Goal: Information Seeking & Learning: Learn about a topic

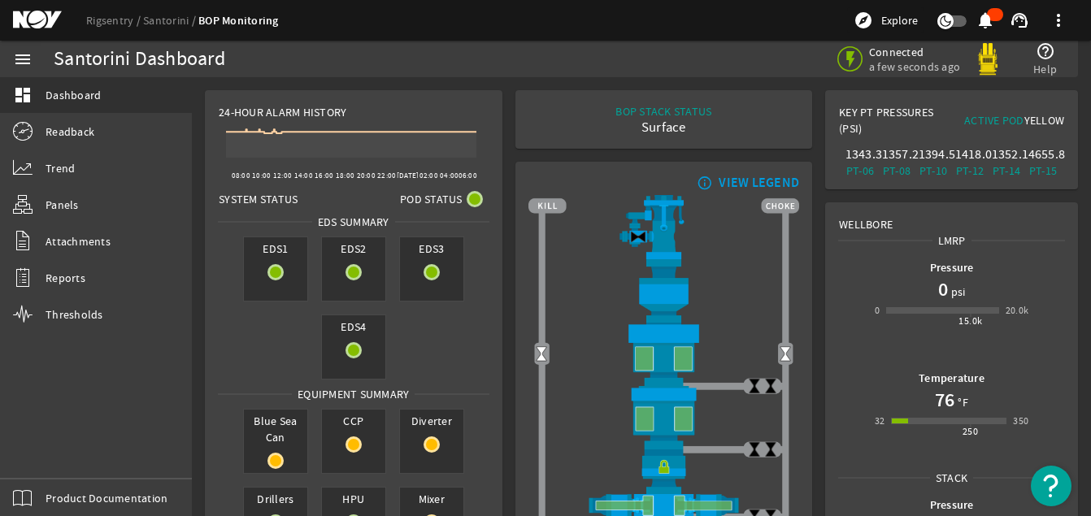
click at [233, 147] on icon at bounding box center [351, 143] width 250 height 28
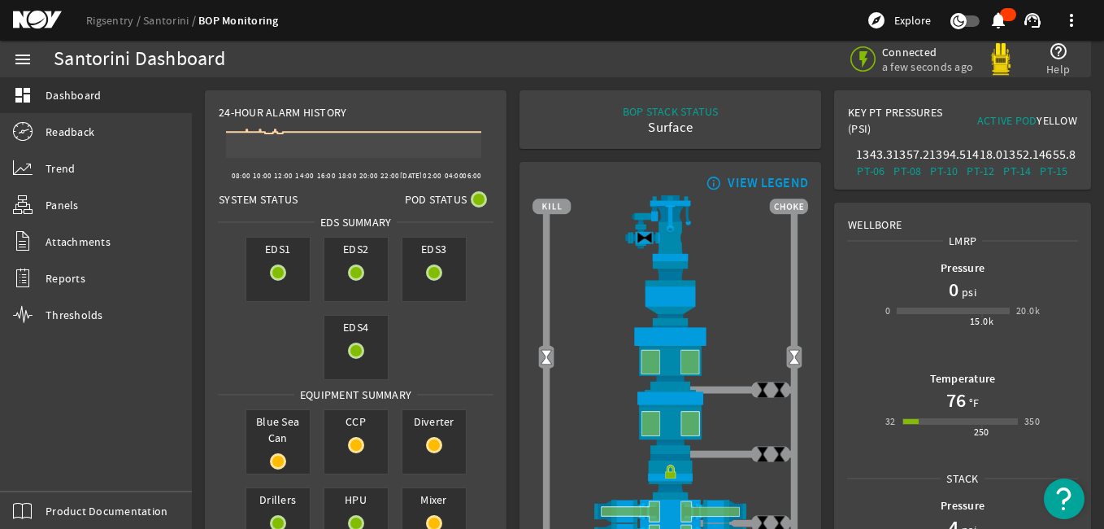
drag, startPoint x: 751, startPoint y: 19, endPoint x: 156, endPoint y: 389, distance: 700.9
click at [156, 389] on div "menu dashboard Dashboard Readback Trend Panels Attachments Reports Thresholds P…" at bounding box center [96, 285] width 192 height 488
drag, startPoint x: 156, startPoint y: 389, endPoint x: 119, endPoint y: 436, distance: 60.2
click at [118, 437] on div "menu dashboard Dashboard Readback Trend Panels Attachments Reports Thresholds P…" at bounding box center [96, 285] width 192 height 488
click at [1074, 20] on span at bounding box center [1071, 20] width 39 height 39
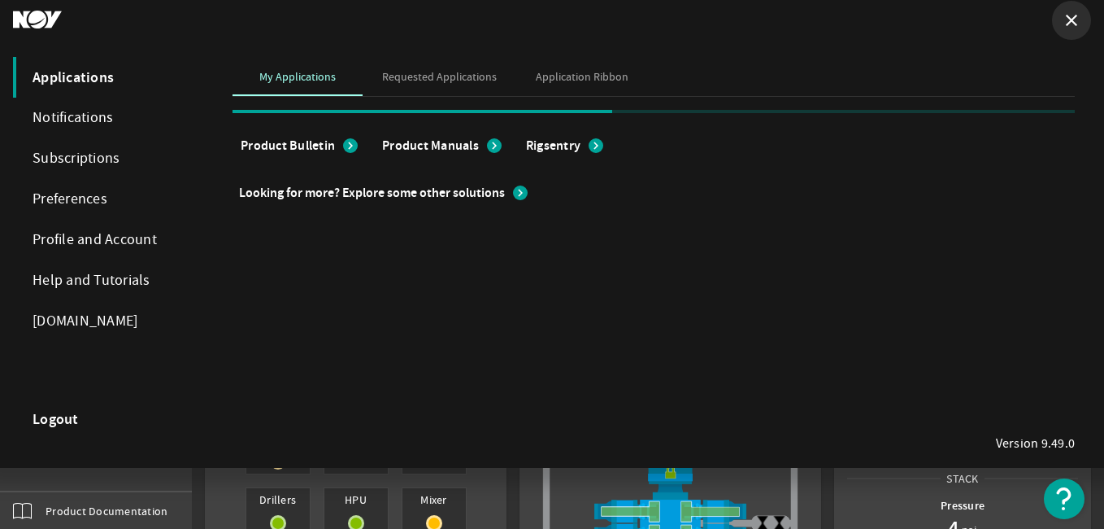
click at [1074, 20] on mat-icon "close" at bounding box center [1072, 21] width 20 height 20
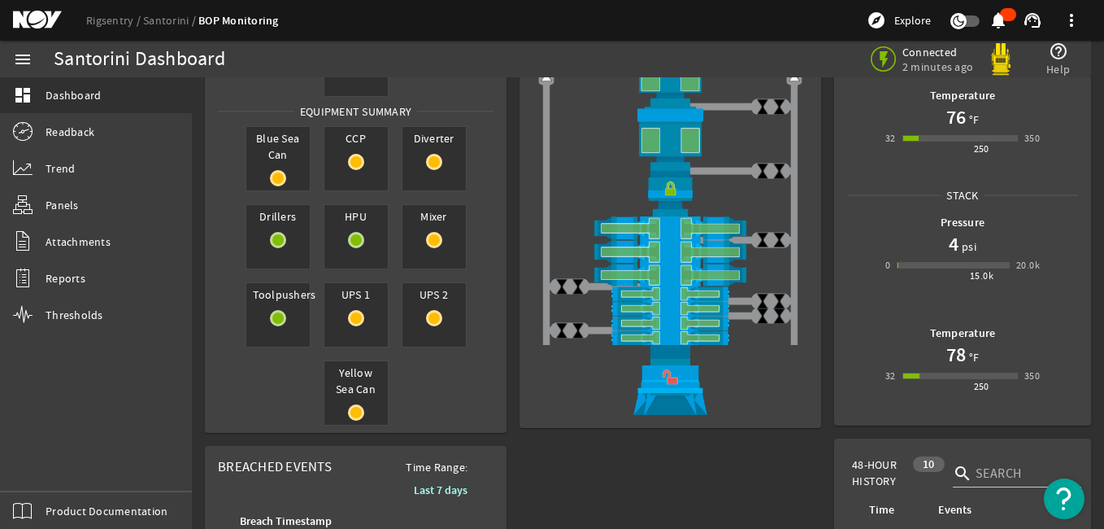
scroll to position [244, 0]
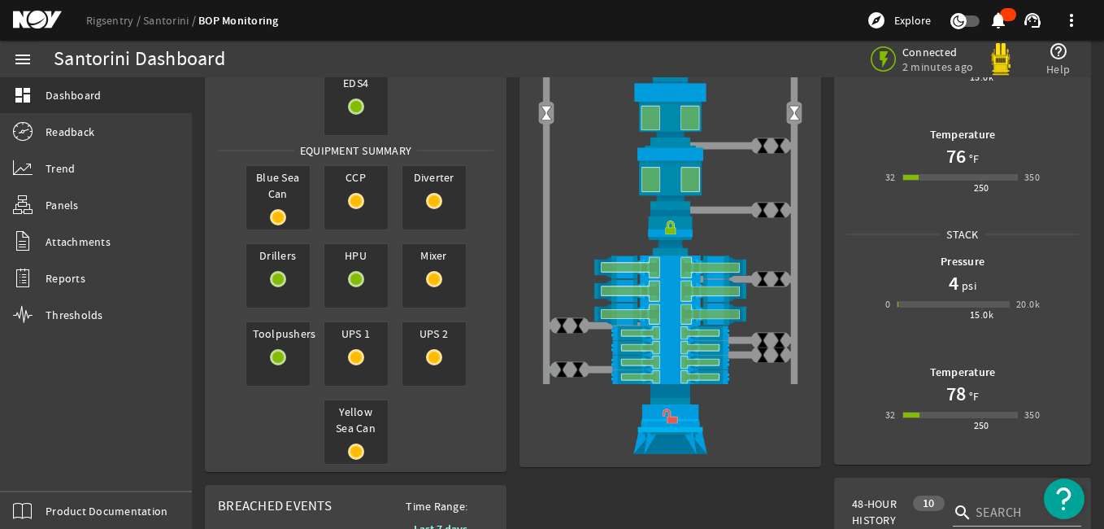
drag, startPoint x: 411, startPoint y: 15, endPoint x: 138, endPoint y: 419, distance: 487.2
click at [138, 419] on div "menu dashboard Dashboard Readback Trend Panels Attachments Reports Thresholds P…" at bounding box center [96, 285] width 192 height 488
drag, startPoint x: 352, startPoint y: 17, endPoint x: 732, endPoint y: 33, distance: 380.1
click at [732, 33] on div "Rigsentry Santorini BOP Monitoring explore Explore notifications support_agent …" at bounding box center [552, 20] width 1104 height 41
click at [997, 15] on mat-icon "notifications" at bounding box center [999, 21] width 20 height 20
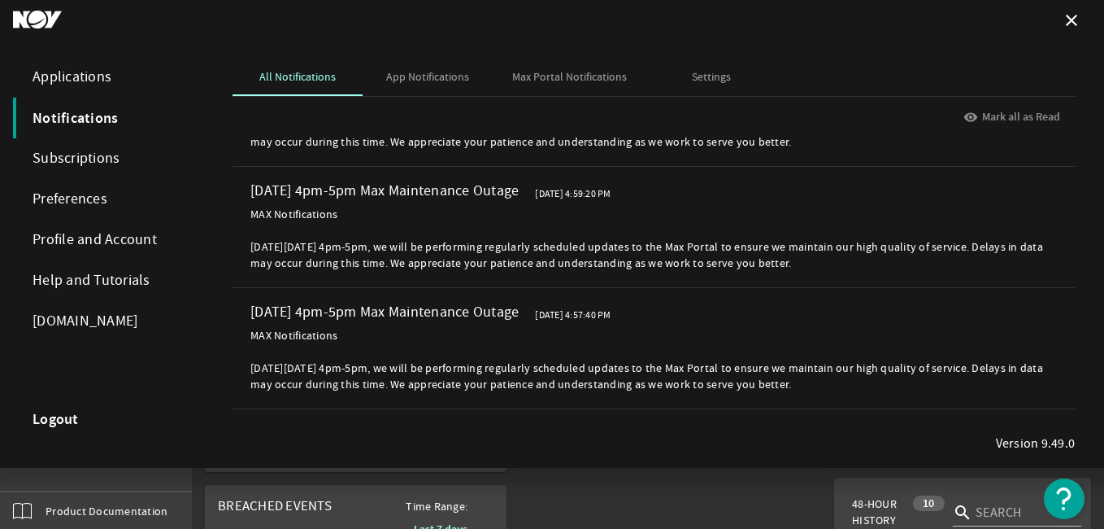
scroll to position [0, 0]
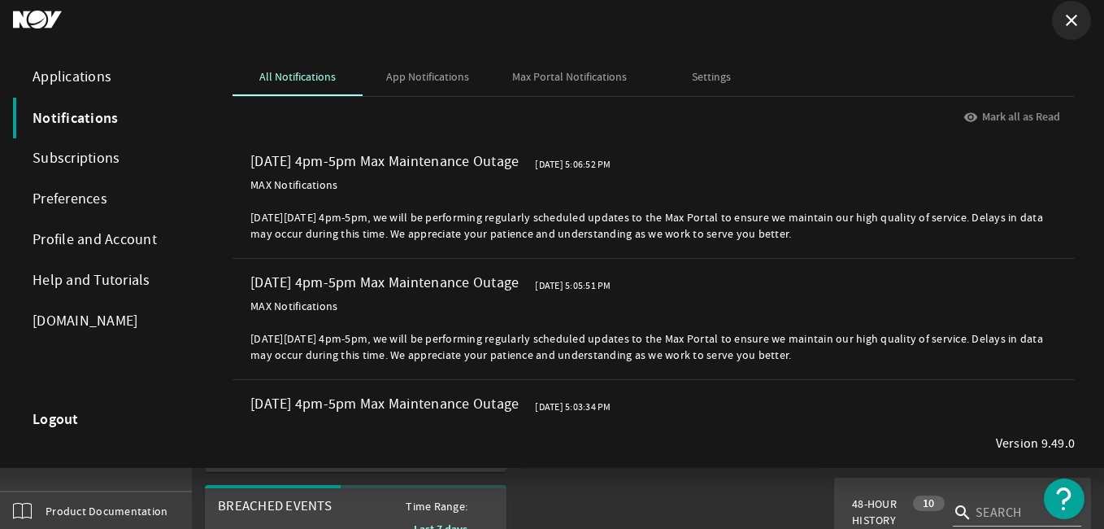
click at [1067, 20] on mat-icon "close" at bounding box center [1072, 21] width 20 height 20
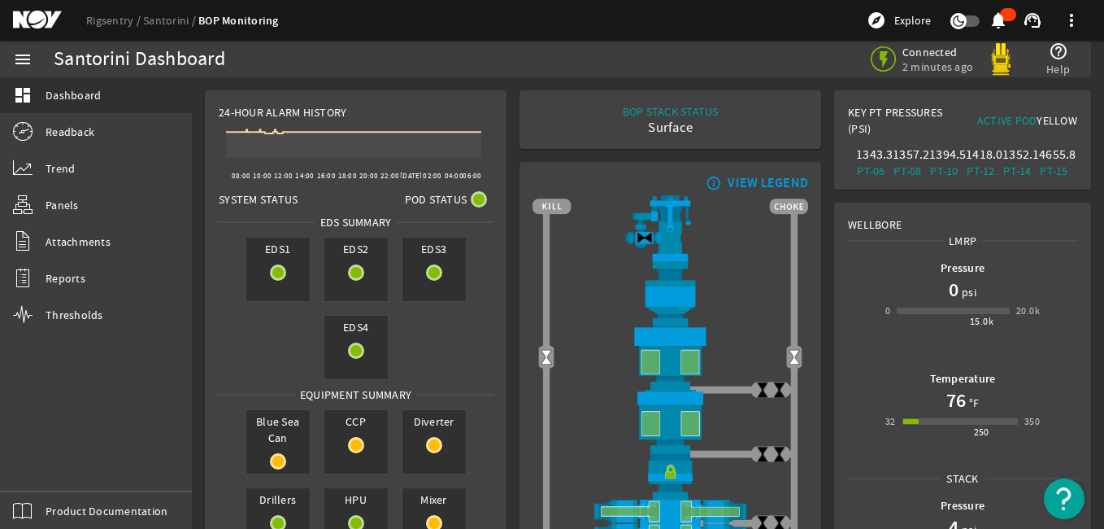
drag, startPoint x: 630, startPoint y: 19, endPoint x: 604, endPoint y: 16, distance: 26.1
drag, startPoint x: 604, startPoint y: 16, endPoint x: 590, endPoint y: 25, distance: 16.5
click at [590, 25] on div "Rigsentry Santorini BOP Monitoring explore Explore notifications support_agent …" at bounding box center [552, 20] width 1104 height 41
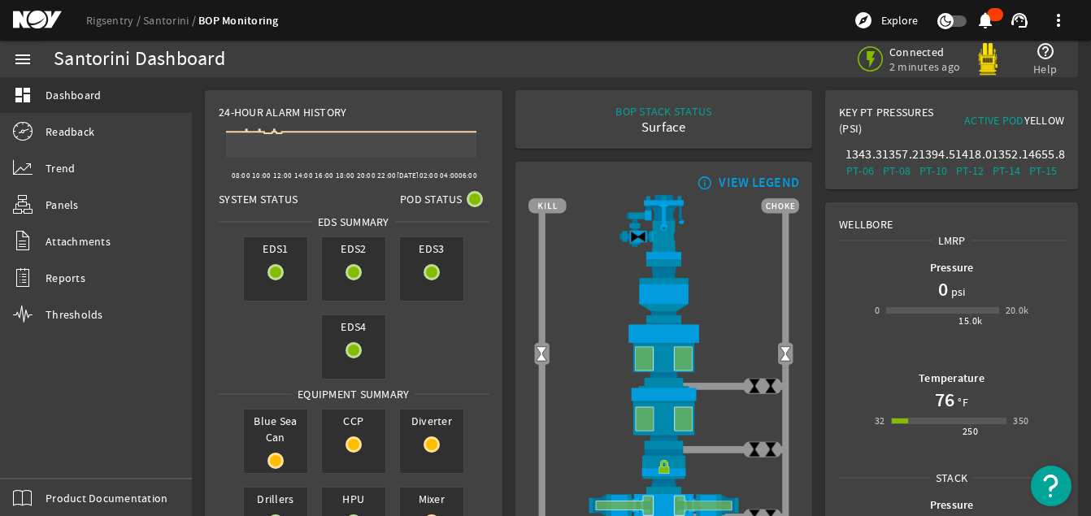
drag, startPoint x: 763, startPoint y: 37, endPoint x: 745, endPoint y: 36, distance: 18.0
click at [738, 36] on div "Rigsentry Santorini BOP Monitoring explore Explore notifications support_agent …" at bounding box center [545, 20] width 1091 height 41
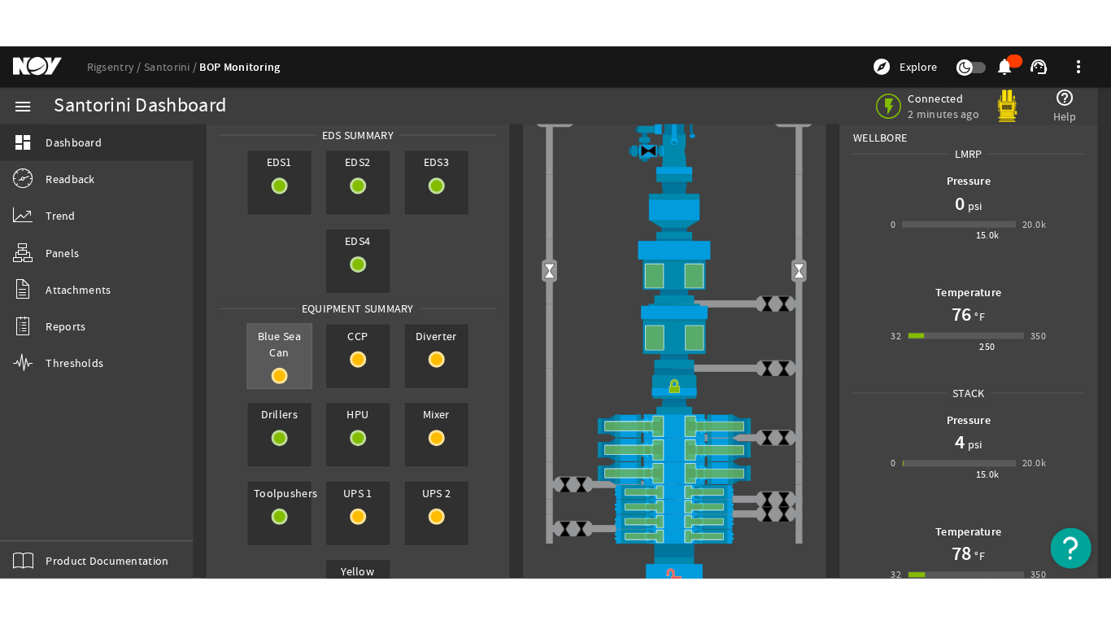
scroll to position [163, 0]
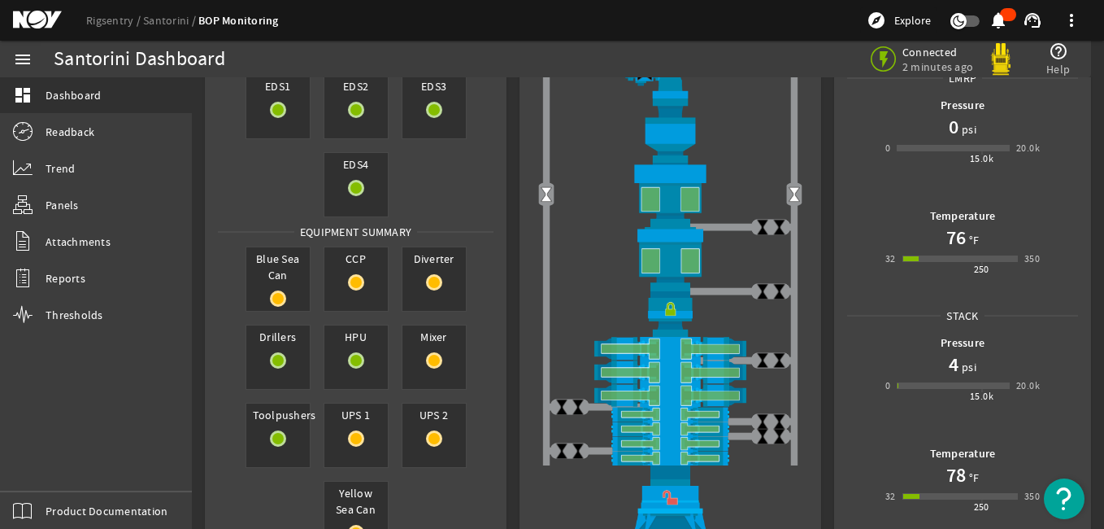
click at [23, 54] on mat-icon "menu" at bounding box center [23, 60] width 20 height 20
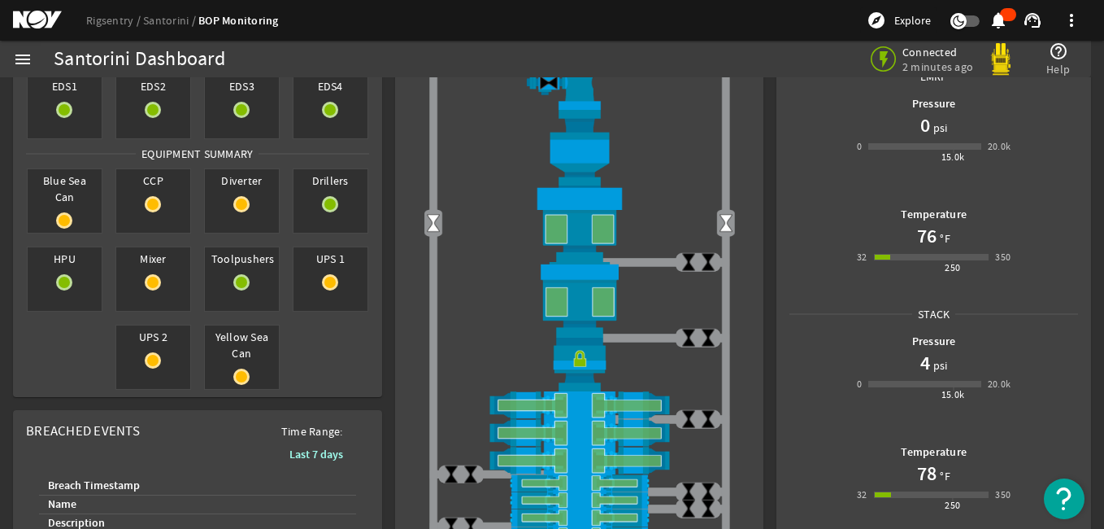
click at [28, 60] on mat-icon "menu" at bounding box center [23, 60] width 20 height 20
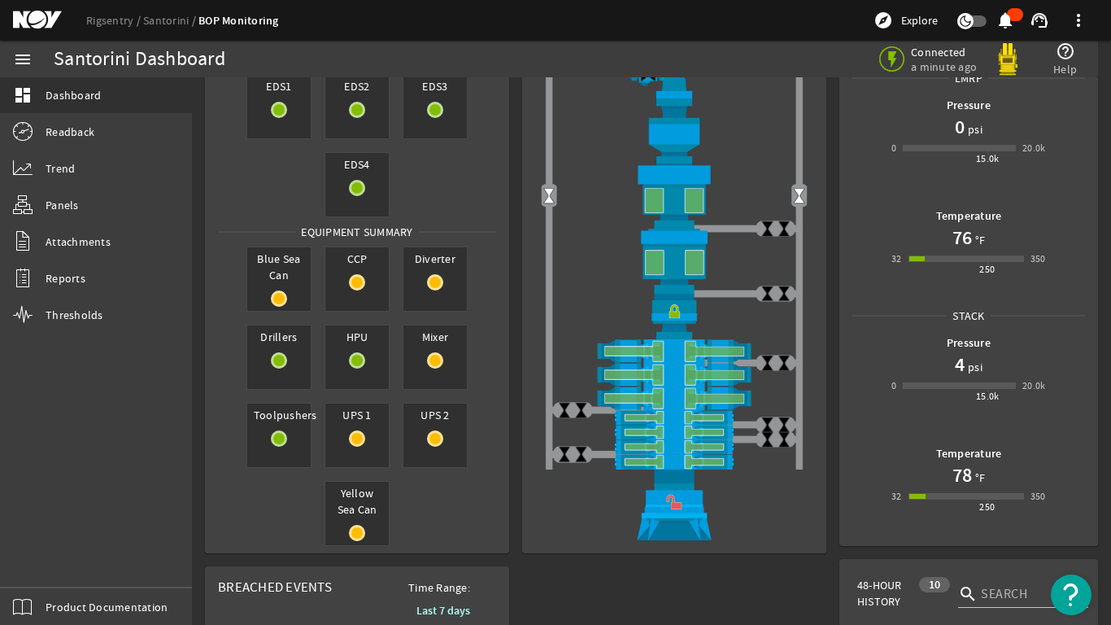
click at [27, 58] on mat-icon "menu" at bounding box center [23, 60] width 20 height 20
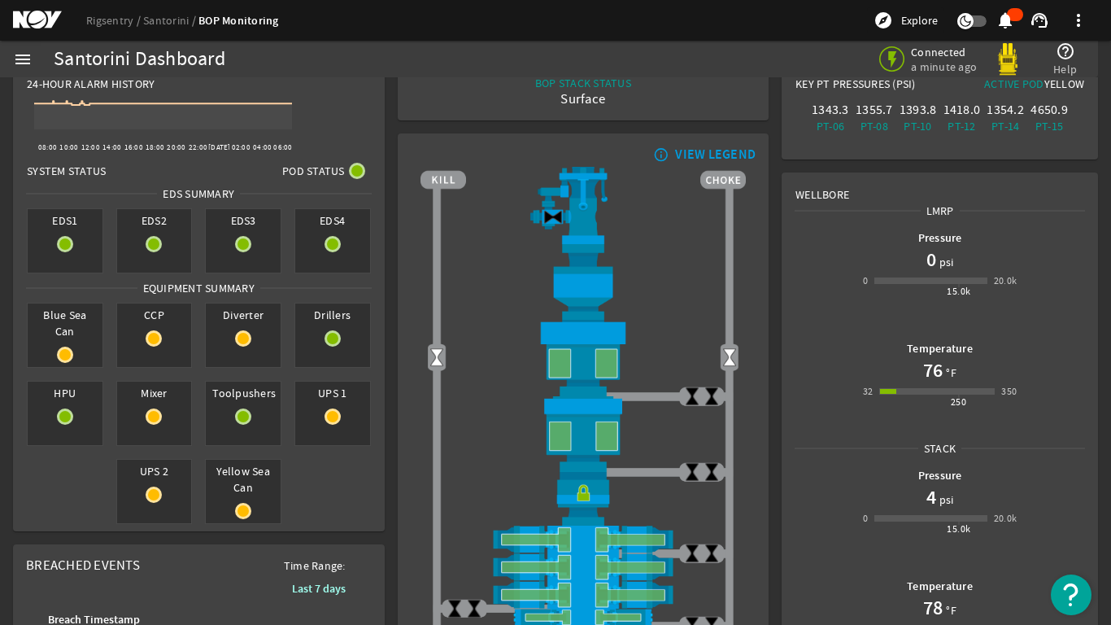
scroll to position [0, 0]
